Goal: Check status: Check status

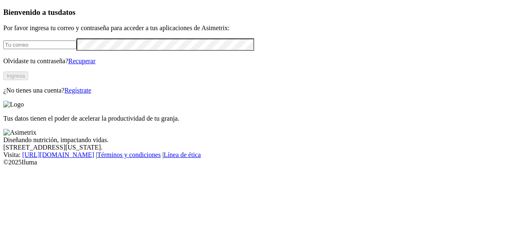
click at [76, 49] on input "email" at bounding box center [39, 44] width 73 height 9
type input "[EMAIL_ADDRESS][DOMAIN_NAME]"
click at [28, 80] on button "Ingresa" at bounding box center [15, 75] width 25 height 9
